Goal: Find specific page/section: Find specific page/section

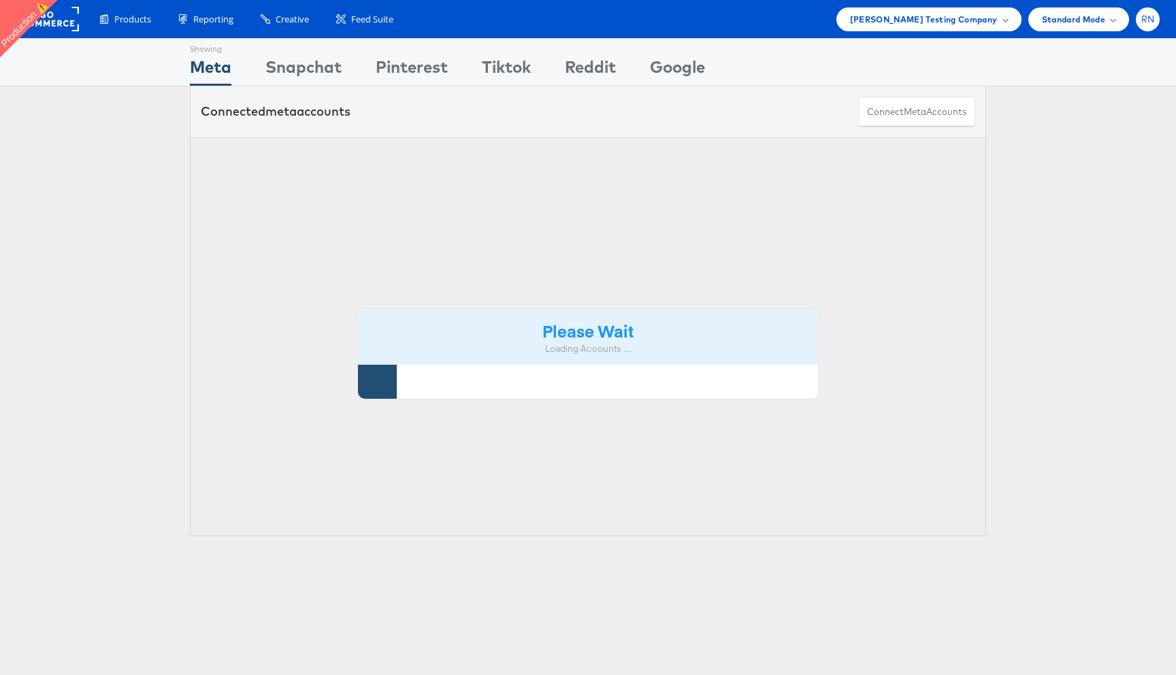
click at [1144, 17] on span "RN" at bounding box center [1148, 19] width 14 height 9
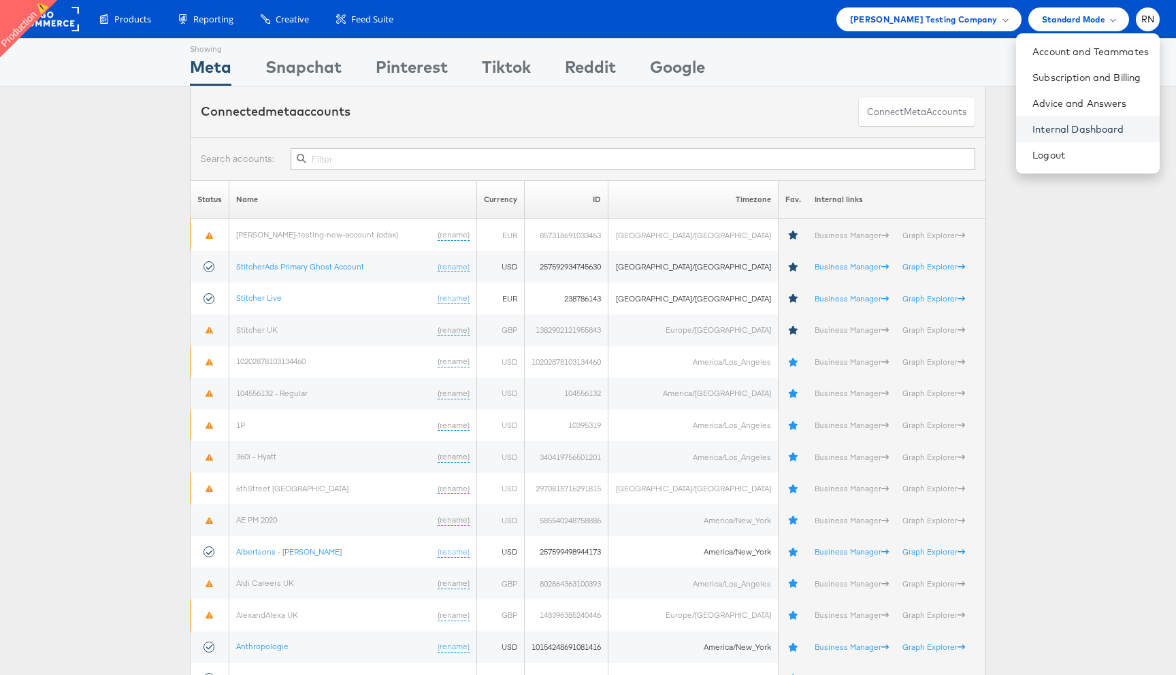
click at [1050, 130] on link "Internal Dashboard" at bounding box center [1090, 129] width 116 height 14
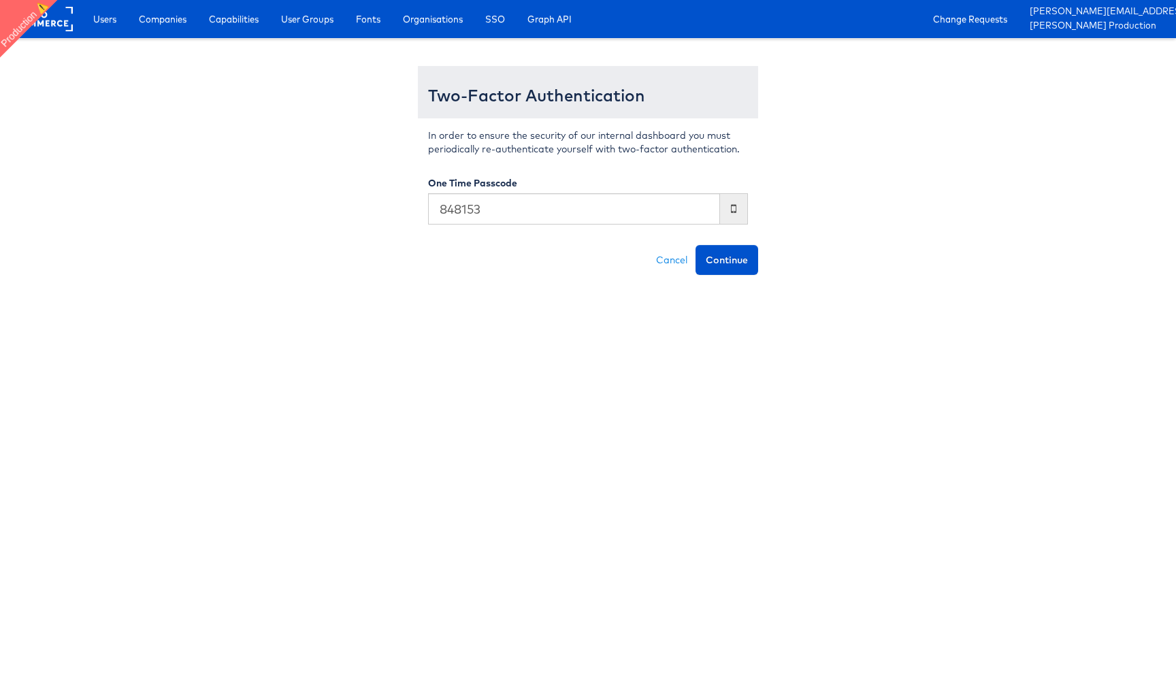
type input "848153"
click at [695, 245] on button "Continue" at bounding box center [726, 260] width 63 height 30
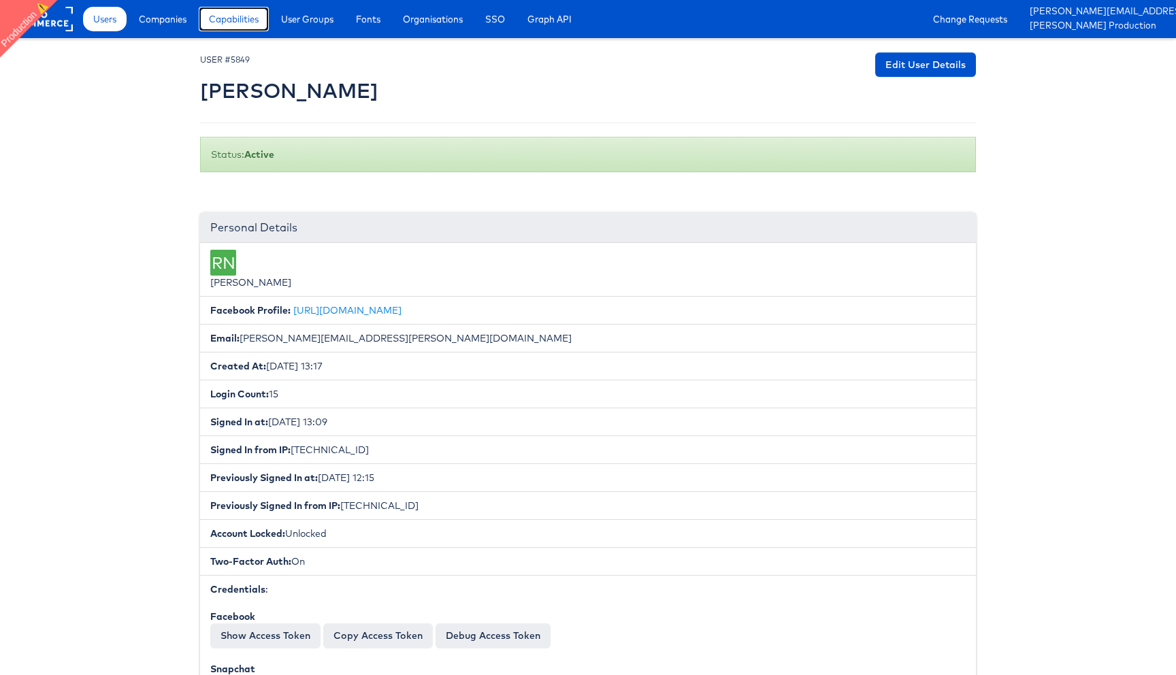
click at [235, 16] on span "Capabilities" at bounding box center [234, 19] width 50 height 14
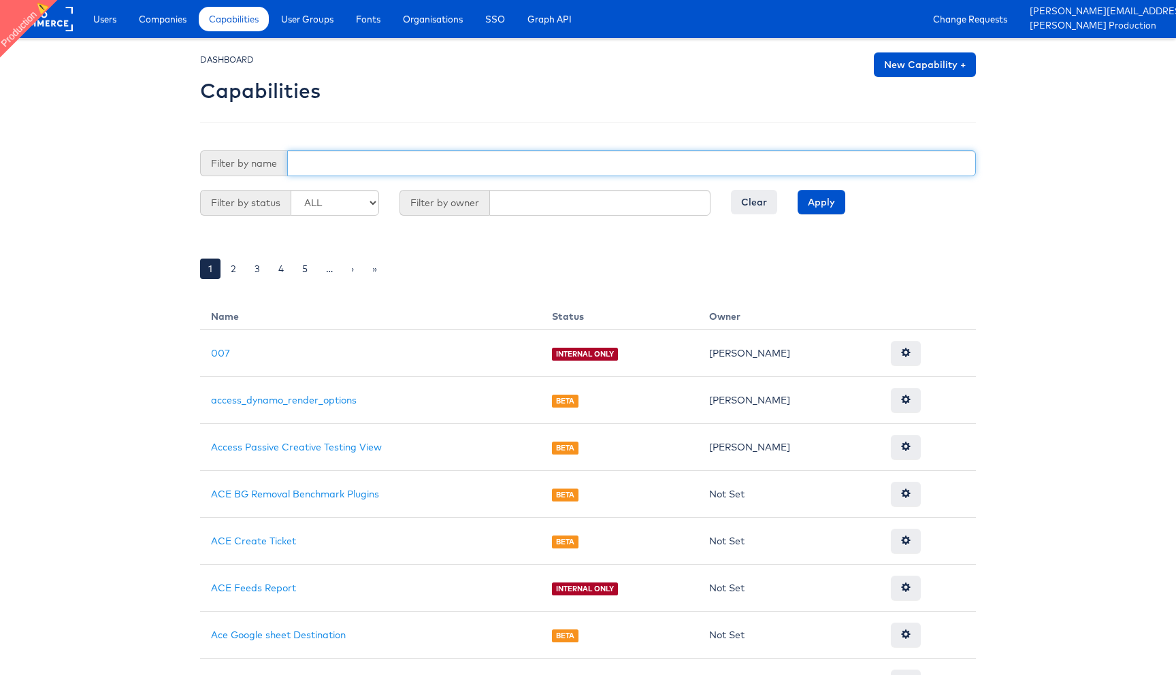
click at [365, 169] on input "text" at bounding box center [631, 163] width 689 height 26
paste input "ask_kai"
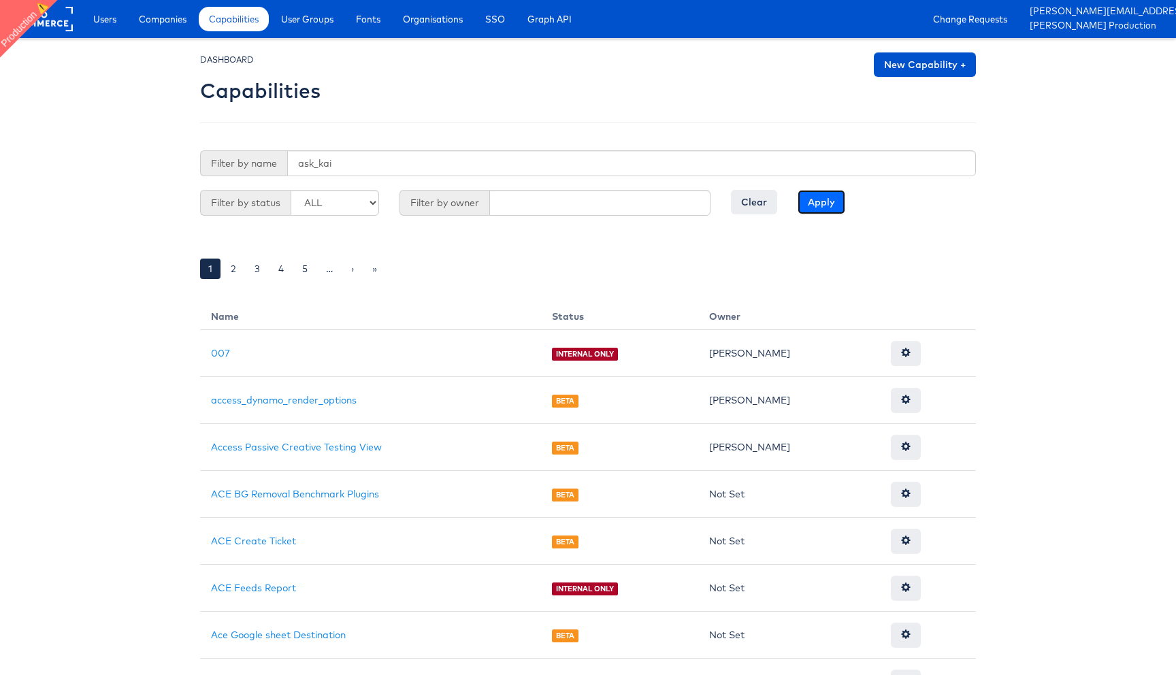
click at [818, 200] on input "Apply" at bounding box center [822, 202] width 48 height 24
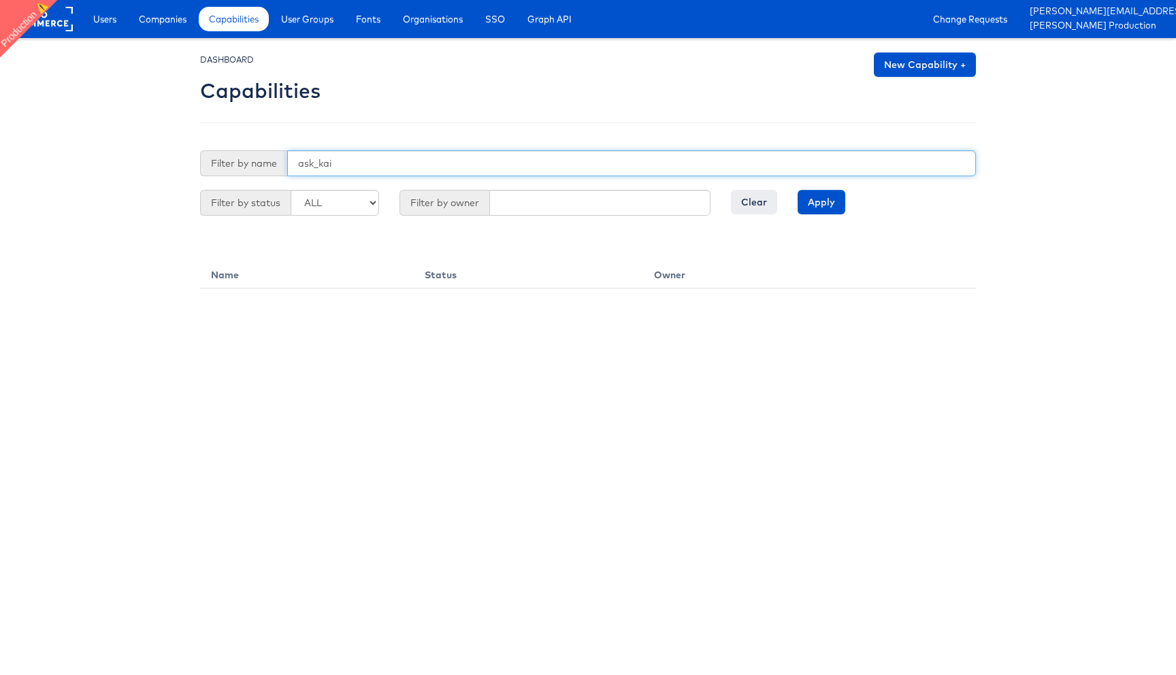
click at [298, 166] on input "ask_kai" at bounding box center [631, 163] width 689 height 26
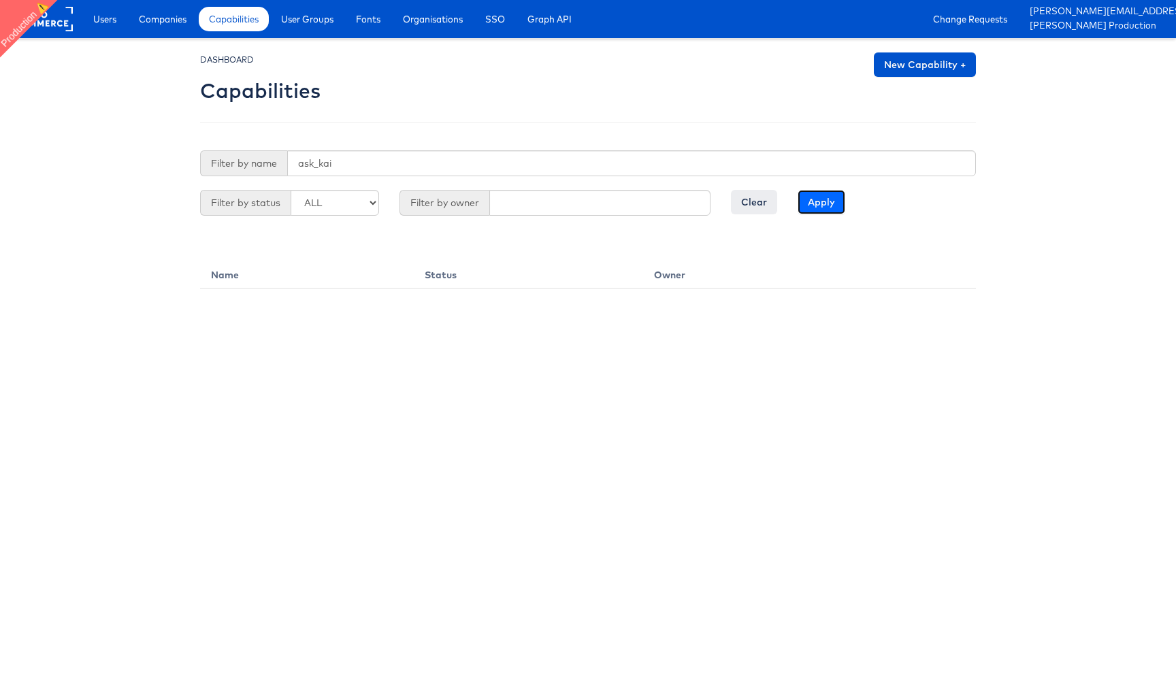
click at [814, 208] on input "Apply" at bounding box center [822, 202] width 48 height 24
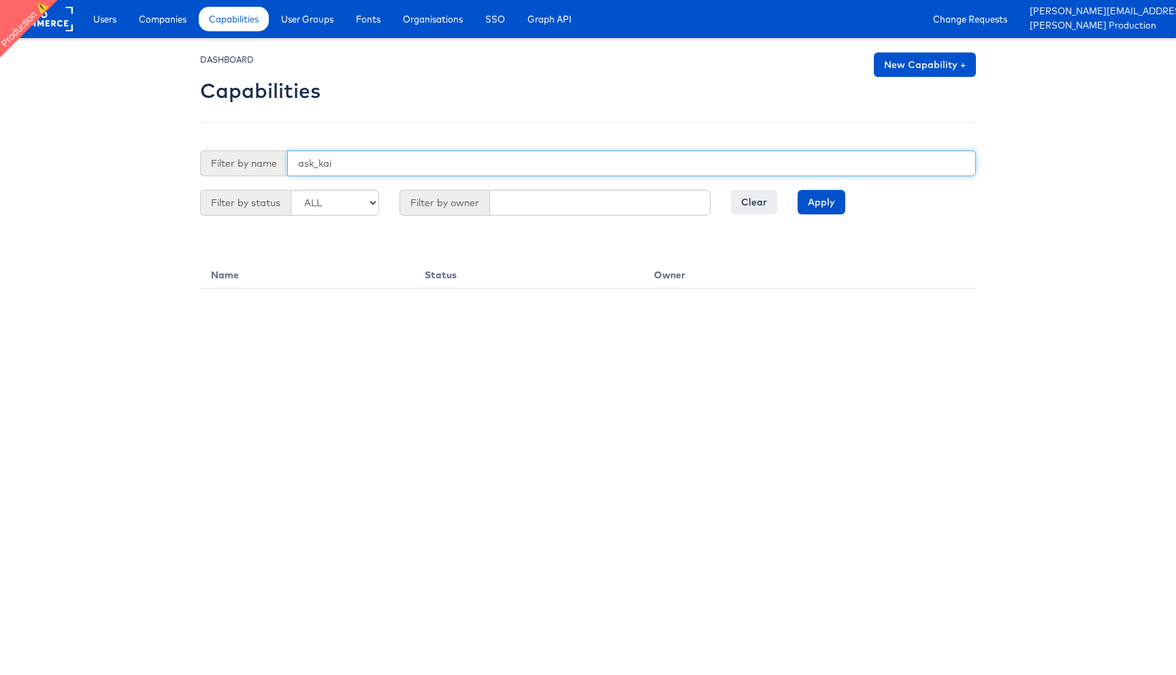
click at [440, 168] on input "ask_kai" at bounding box center [631, 163] width 689 height 26
type input "Ask"
click at [798, 190] on input "Apply" at bounding box center [822, 202] width 48 height 24
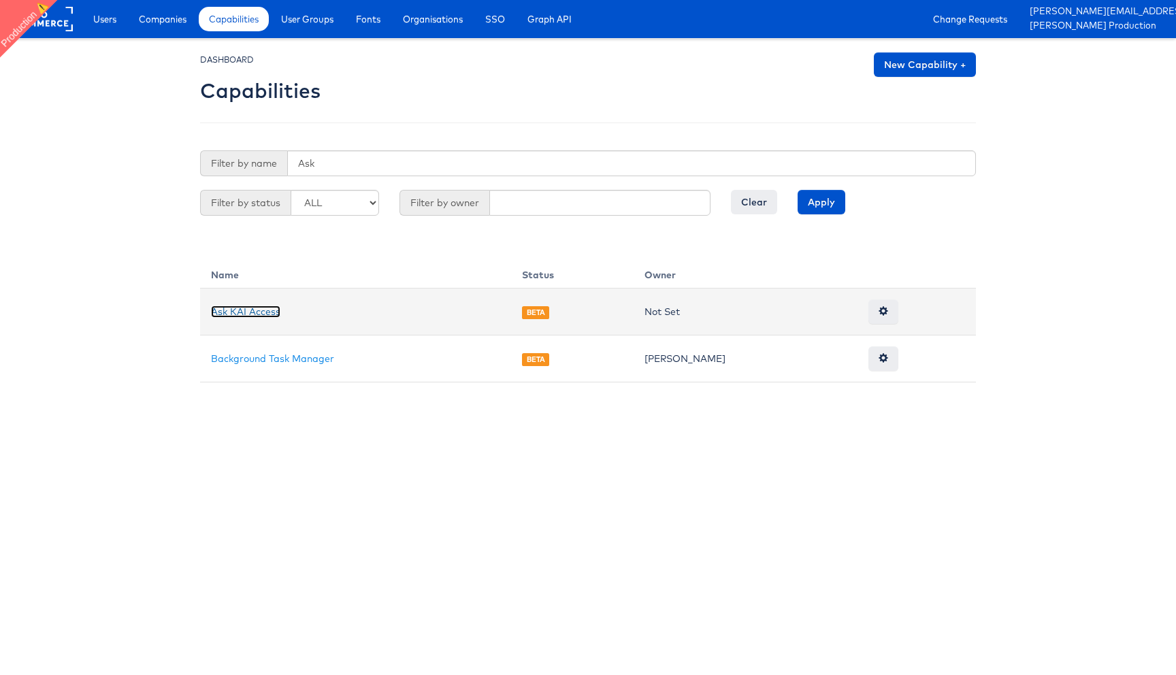
click at [266, 313] on link "Ask KAI Access" at bounding box center [245, 312] width 69 height 12
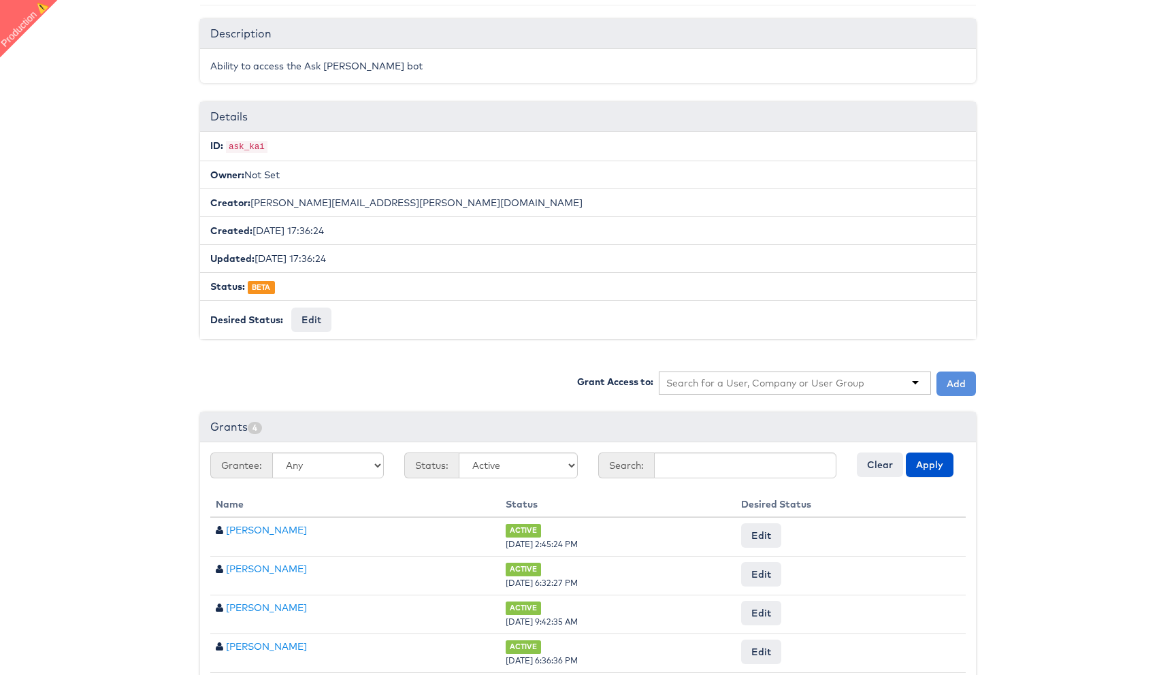
scroll to position [157, 0]
